Goal: Task Accomplishment & Management: Use online tool/utility

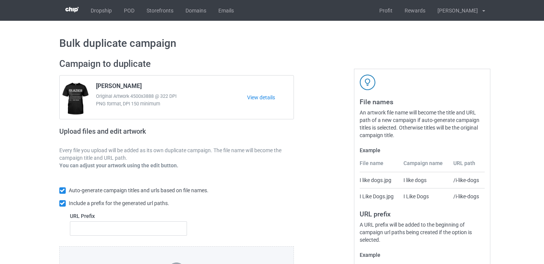
scroll to position [104, 0]
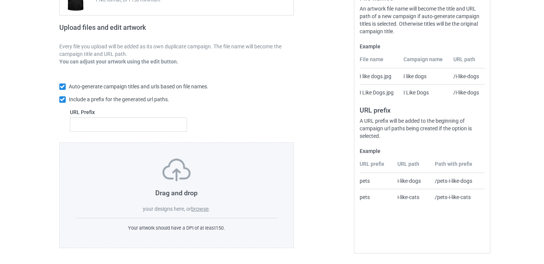
click at [197, 209] on label "browse" at bounding box center [199, 209] width 17 height 6
click at [0, 0] on input "browse" at bounding box center [0, 0] width 0 height 0
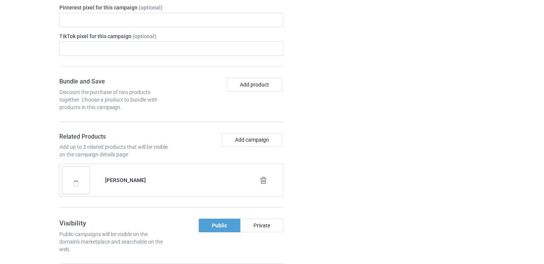
scroll to position [521, 0]
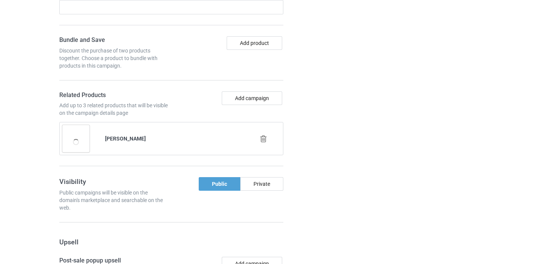
click at [265, 138] on icon at bounding box center [263, 139] width 9 height 8
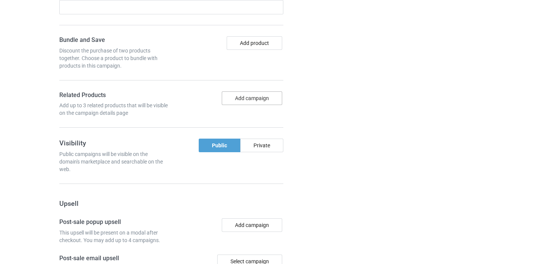
click at [250, 98] on button "Add campaign" at bounding box center [252, 99] width 60 height 14
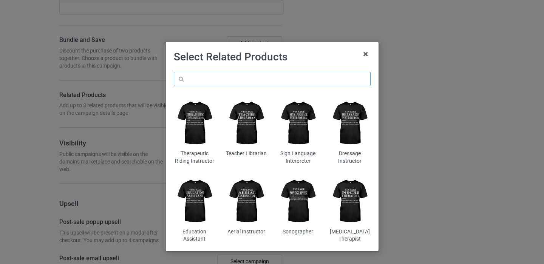
click at [217, 81] on input "text" at bounding box center [272, 79] width 197 height 14
paste input "Mycologist"
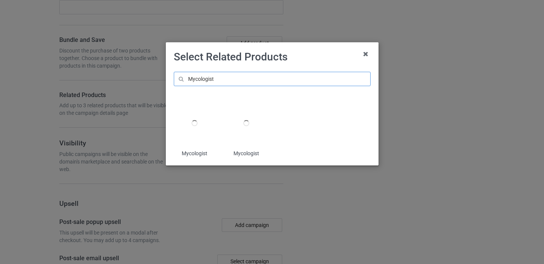
type input "Mycologist"
click at [191, 132] on div at bounding box center [194, 123] width 41 height 51
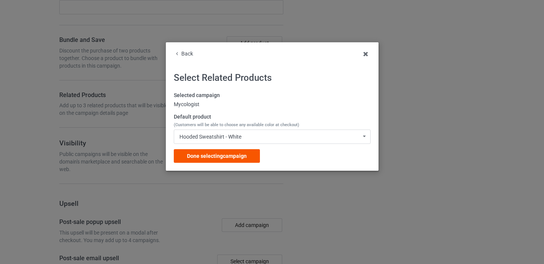
click at [245, 153] on span "Done selecting campaign" at bounding box center [217, 156] width 60 height 6
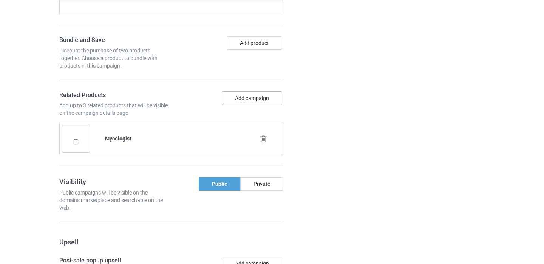
click at [256, 96] on button "Add campaign" at bounding box center [252, 99] width 60 height 14
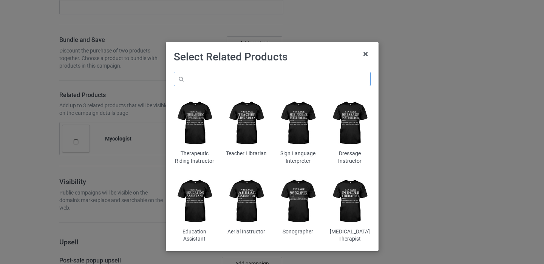
click at [255, 82] on input "text" at bounding box center [272, 79] width 197 height 14
paste input "Mycologist"
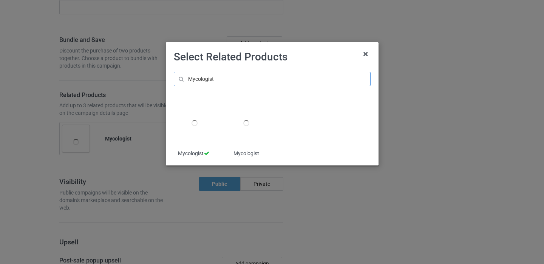
type input "Mycologist"
click at [245, 137] on div at bounding box center [246, 123] width 41 height 51
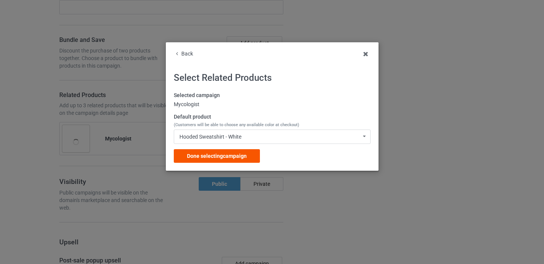
click at [222, 154] on span "Done selecting campaign" at bounding box center [217, 156] width 60 height 6
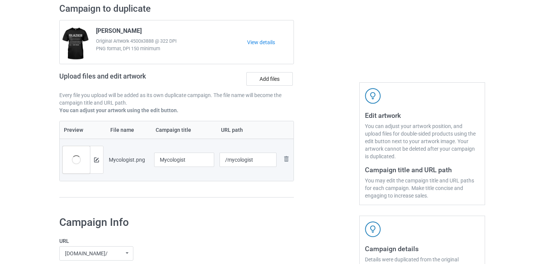
scroll to position [37, 0]
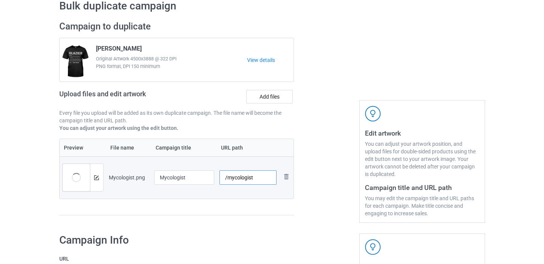
click at [258, 175] on input "/mycologist" at bounding box center [248, 178] width 57 height 14
click at [258, 180] on input "/mycologist" at bounding box center [248, 178] width 57 height 14
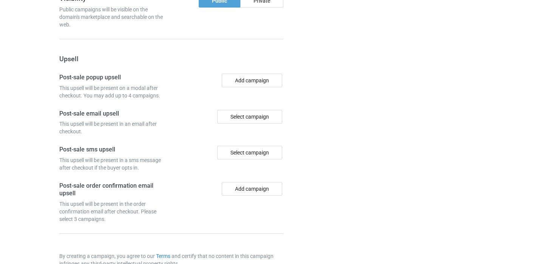
scroll to position [781, 0]
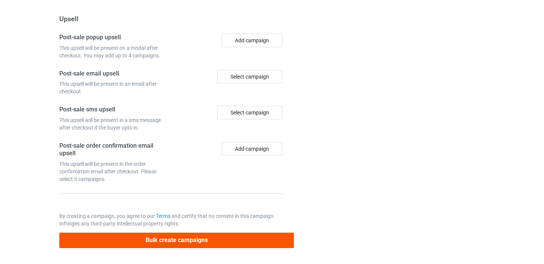
type input "/mycologist11"
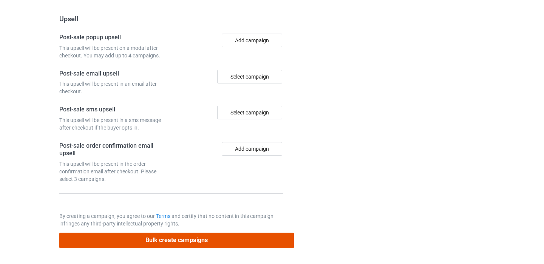
click at [173, 244] on button "Bulk create campaigns" at bounding box center [176, 241] width 235 height 16
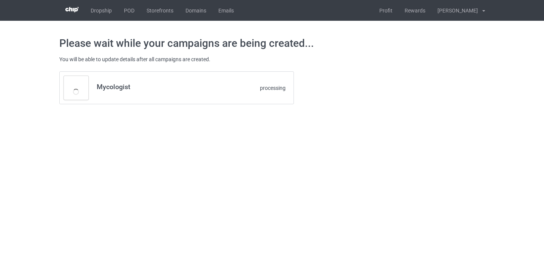
scroll to position [0, 0]
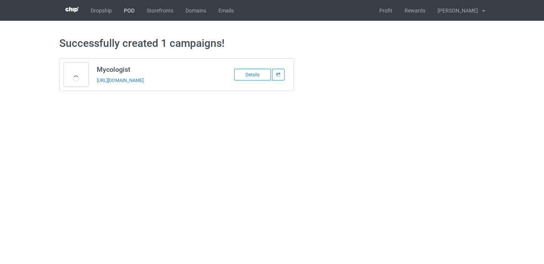
click at [132, 12] on link "POD" at bounding box center [129, 10] width 23 height 21
